Goal: Information Seeking & Learning: Learn about a topic

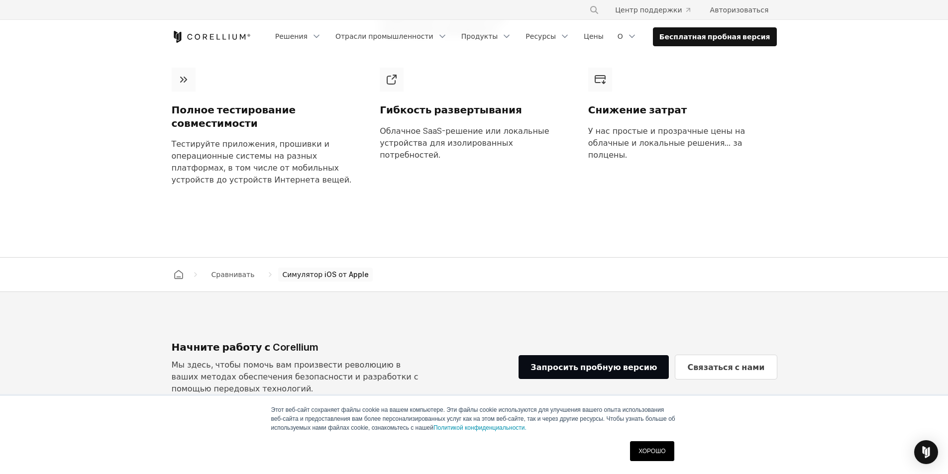
scroll to position [1025, 0]
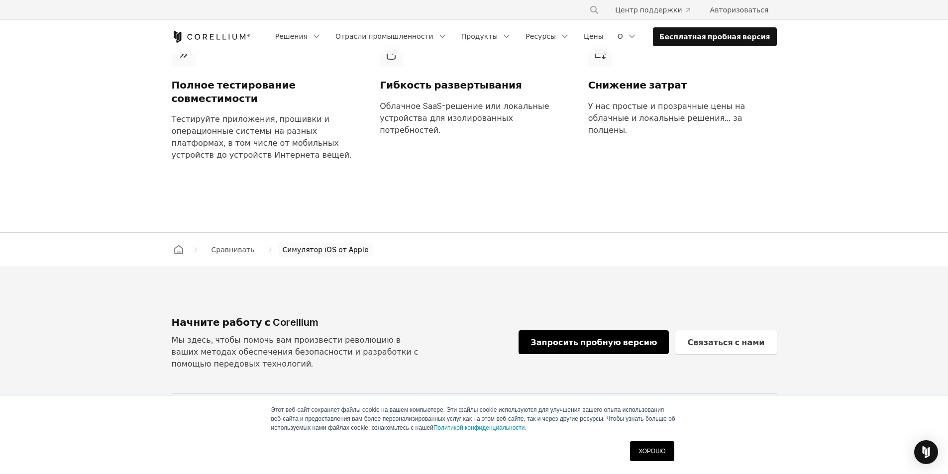
click at [580, 337] on font "Запросить пробную версию" at bounding box center [593, 342] width 126 height 10
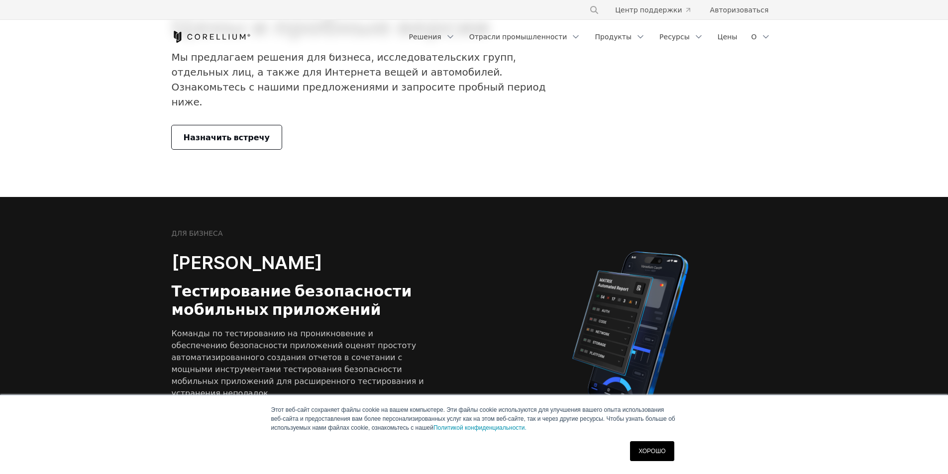
scroll to position [100, 0]
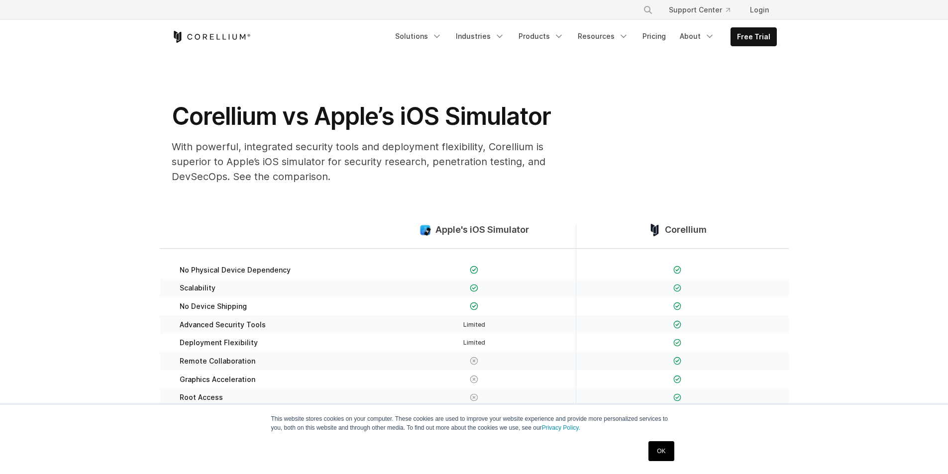
scroll to position [1025, 0]
